Goal: Task Accomplishment & Management: Use online tool/utility

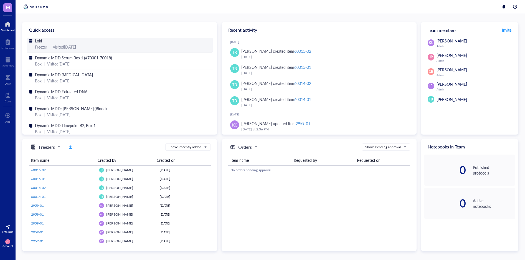
click at [39, 42] on span "Loki" at bounding box center [38, 41] width 7 height 6
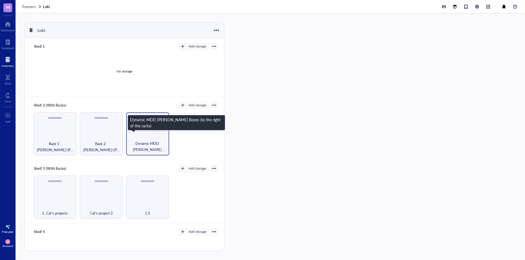
scroll to position [26, 0]
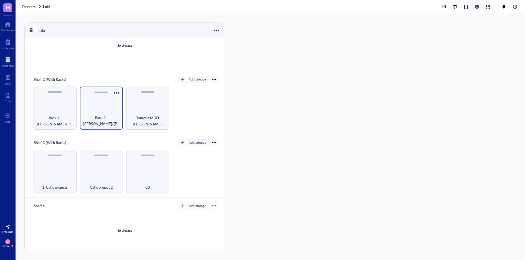
click at [89, 114] on span "Rack 2: [PERSON_NAME]/[PERSON_NAME] Lab (EPICenter)" at bounding box center [101, 120] width 37 height 12
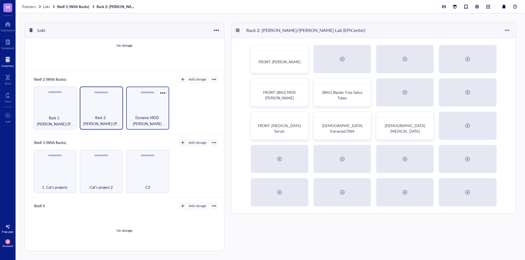
click at [142, 119] on span "Dynamic MDD [PERSON_NAME] Boxes (to the right of the racks)" at bounding box center [147, 120] width 37 height 12
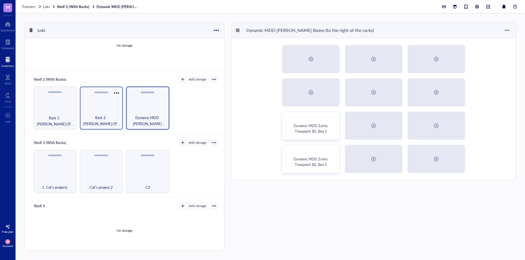
click at [106, 119] on span "Rack 2: [PERSON_NAME]/[PERSON_NAME] Lab (EPICenter)" at bounding box center [101, 120] width 37 height 12
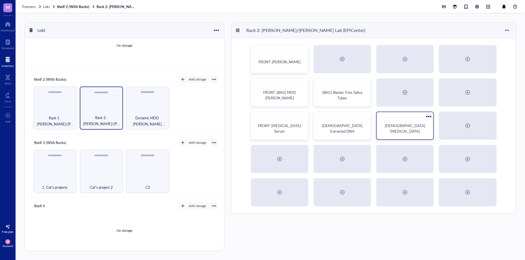
click at [400, 127] on span "[DEMOGRAPHIC_DATA] [MEDICAL_DATA]" at bounding box center [405, 128] width 41 height 11
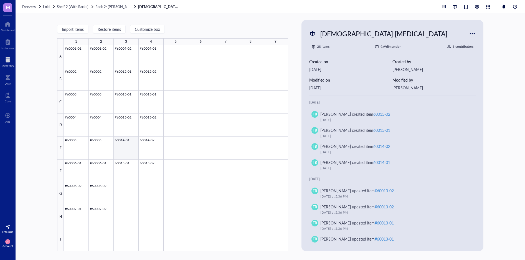
click at [124, 141] on div at bounding box center [176, 148] width 224 height 206
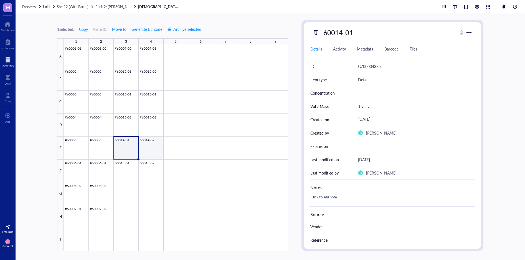
click at [148, 141] on div at bounding box center [176, 148] width 224 height 206
click at [125, 167] on div at bounding box center [176, 148] width 224 height 206
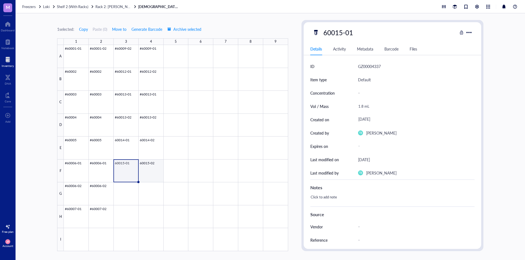
click at [152, 167] on div at bounding box center [176, 148] width 224 height 206
click at [75, 6] on span "Shelf 2 (With Racks)" at bounding box center [72, 6] width 31 height 5
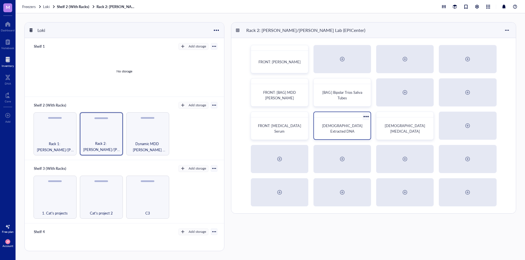
click at [353, 125] on div "[DEMOGRAPHIC_DATA] Extracted DNA" at bounding box center [342, 128] width 52 height 17
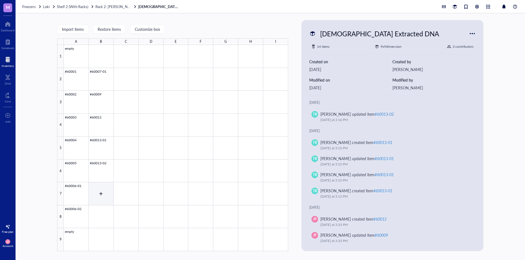
click at [99, 190] on div at bounding box center [176, 148] width 224 height 206
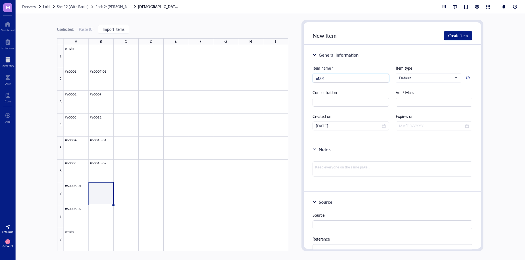
type input "60014"
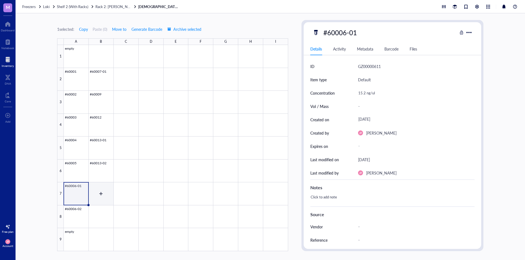
click at [104, 191] on div at bounding box center [176, 148] width 224 height 206
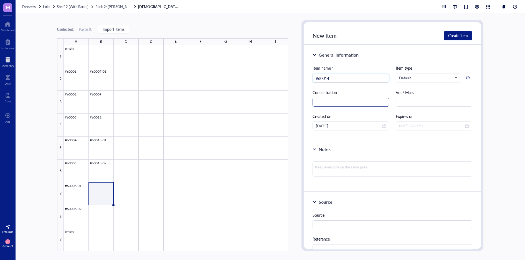
type input "#60014"
click at [344, 102] on input "text" at bounding box center [350, 102] width 77 height 9
type input "43.1 ng/uL"
click at [424, 105] on input "text" at bounding box center [434, 102] width 77 height 9
type input "100 uL"
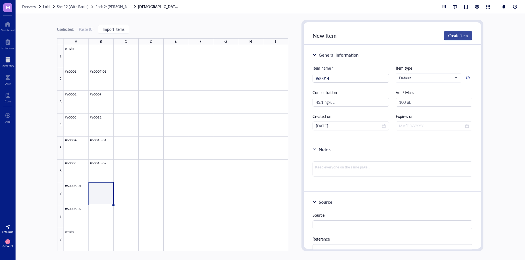
click at [457, 36] on span "Create item" at bounding box center [458, 35] width 20 height 4
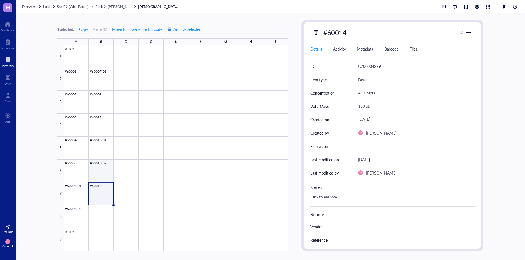
click at [96, 169] on div at bounding box center [176, 148] width 224 height 206
click at [98, 143] on div at bounding box center [176, 148] width 224 height 206
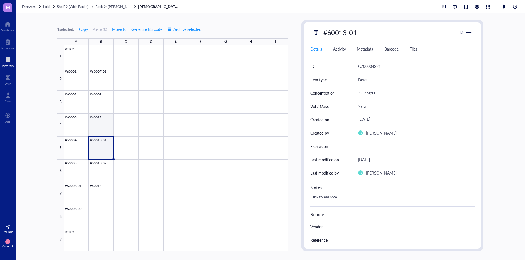
click at [99, 120] on div at bounding box center [176, 148] width 224 height 206
click at [98, 99] on div at bounding box center [176, 148] width 224 height 206
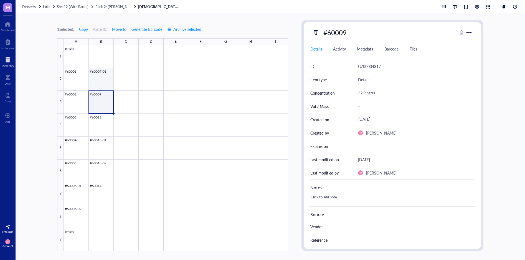
click at [98, 79] on div at bounding box center [176, 148] width 224 height 206
click at [68, 81] on div at bounding box center [176, 148] width 224 height 206
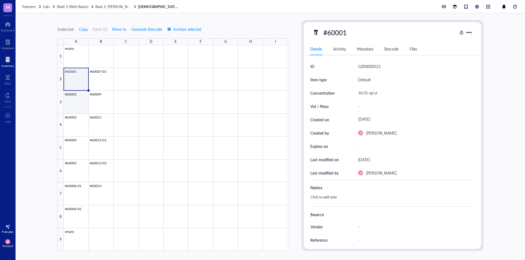
click at [71, 103] on div at bounding box center [176, 148] width 224 height 206
click at [74, 128] on div at bounding box center [176, 148] width 224 height 206
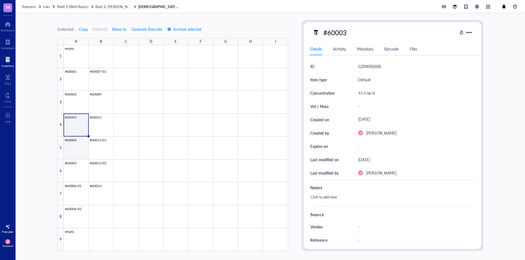
click at [77, 149] on div at bounding box center [176, 148] width 224 height 206
click at [76, 167] on div at bounding box center [176, 148] width 224 height 206
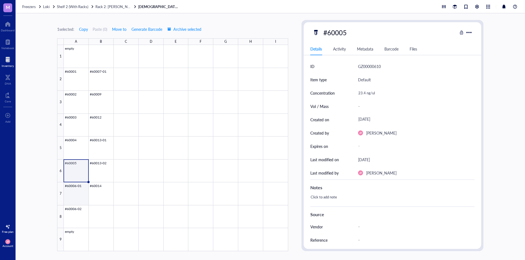
click at [77, 189] on div at bounding box center [176, 148] width 224 height 206
click at [76, 213] on div at bounding box center [176, 148] width 224 height 206
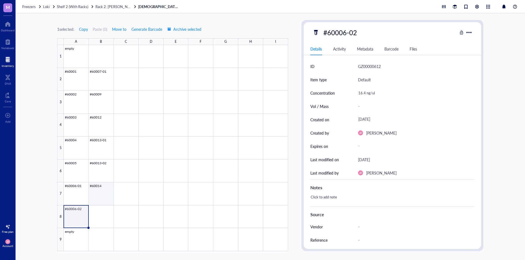
click at [103, 193] on div at bounding box center [176, 148] width 224 height 206
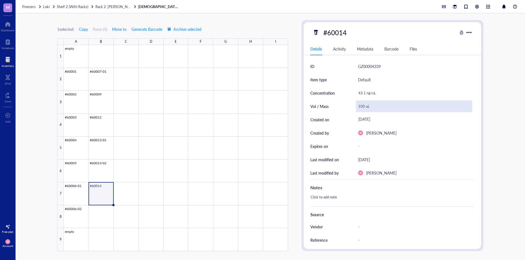
click at [362, 105] on div "100 uL" at bounding box center [414, 106] width 116 height 12
click at [364, 106] on input "100 uL" at bounding box center [414, 106] width 116 height 11
type input "99 uL"
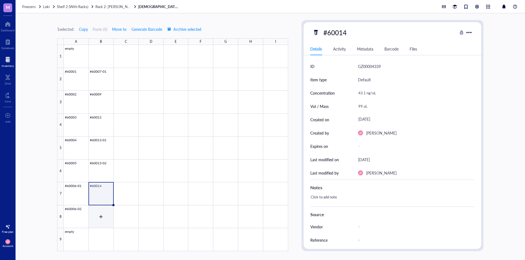
click at [104, 213] on div at bounding box center [176, 148] width 224 height 206
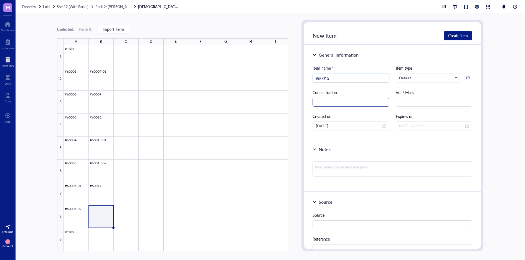
type input "#60015"
click at [330, 103] on input "text" at bounding box center [350, 102] width 77 height 9
type input "35.3 ng/uL"
click at [423, 104] on input "text" at bounding box center [434, 102] width 77 height 9
type input "99 uL"
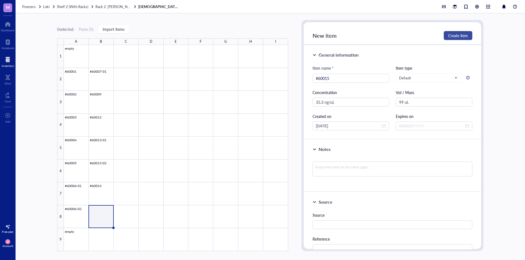
click at [466, 32] on button "Create item" at bounding box center [458, 35] width 29 height 9
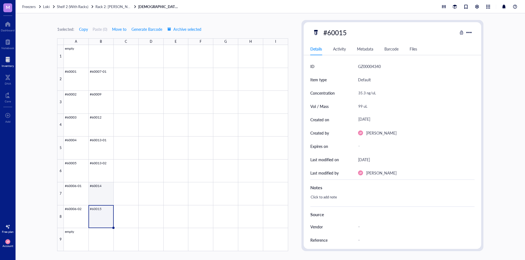
click at [102, 193] on div at bounding box center [176, 148] width 224 height 206
click at [100, 216] on div at bounding box center [176, 148] width 224 height 206
click at [101, 190] on div at bounding box center [176, 148] width 224 height 206
click at [103, 172] on div at bounding box center [176, 148] width 224 height 206
